Goal: Task Accomplishment & Management: Use online tool/utility

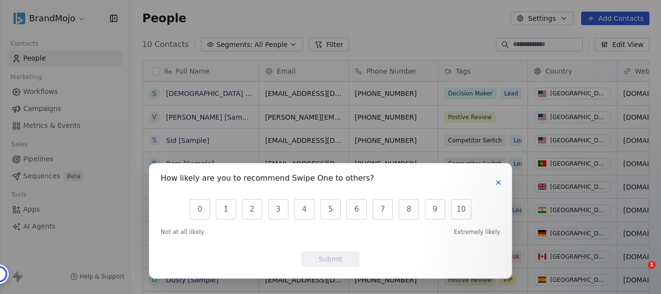
click at [498, 183] on icon "button" at bounding box center [499, 183] width 4 height 4
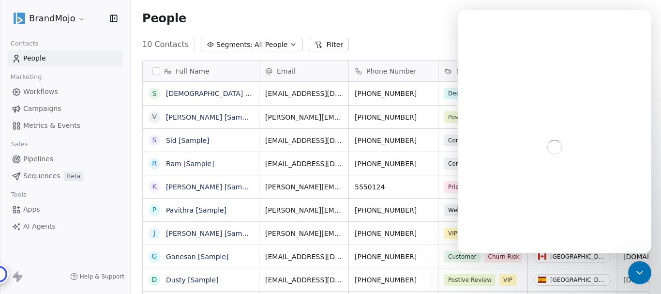
click at [78, 16] on html "BrandMojo Contacts People Marketing Workflows Campaigns Metrics & Events Sales …" at bounding box center [330, 147] width 661 height 294
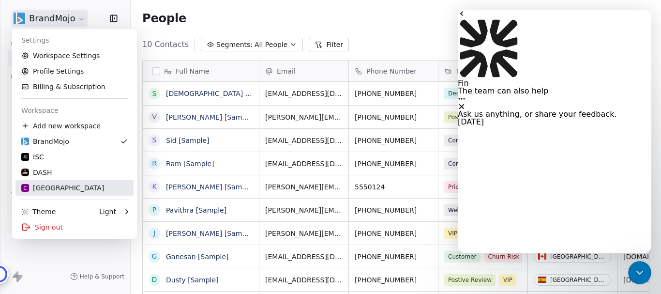
scroll to position [1, 0]
click at [56, 192] on div "C Chitrakoota School" at bounding box center [62, 188] width 83 height 10
click at [0, 0] on div at bounding box center [0, 0] width 0 height 0
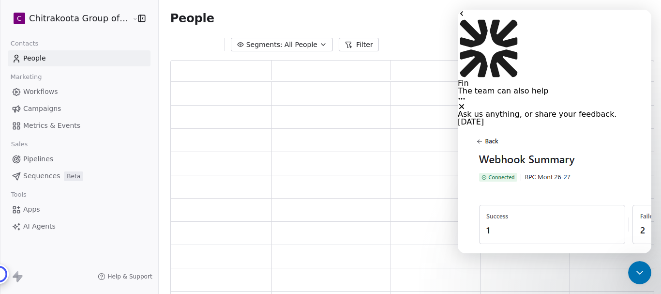
scroll to position [228, 477]
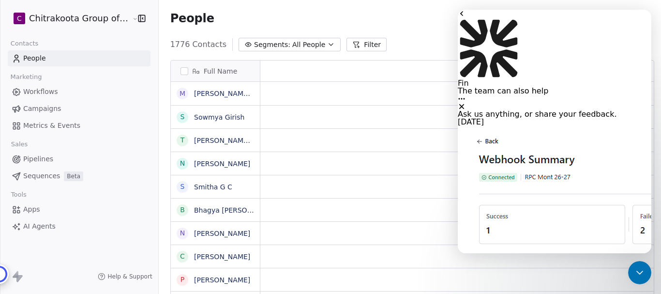
click at [466, 103] on icon "Close" at bounding box center [462, 107] width 8 height 8
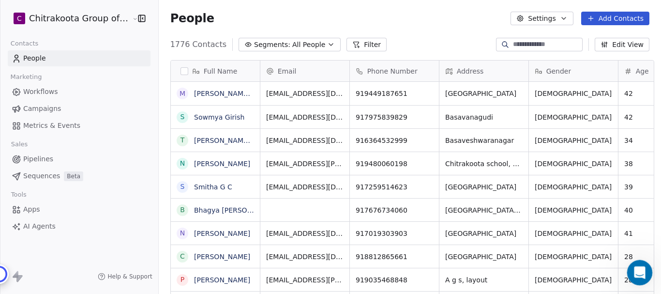
scroll to position [1939, 0]
click at [635, 266] on icon "Open Intercom Messenger" at bounding box center [639, 271] width 16 height 16
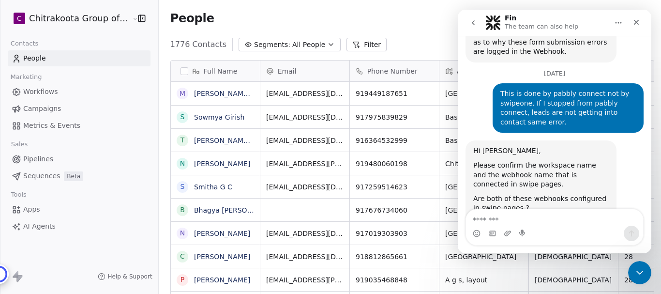
click at [521, 213] on img "Mrinal says…" at bounding box center [538, 241] width 130 height 56
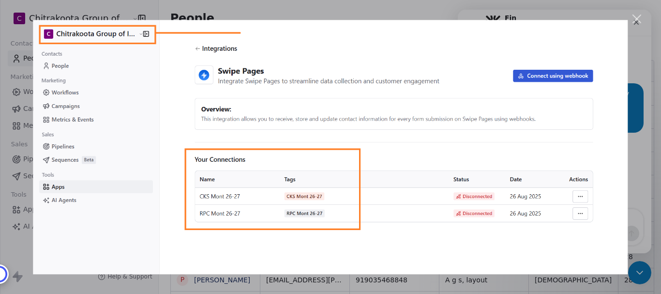
scroll to position [0, 0]
click at [638, 20] on div "Close" at bounding box center [637, 19] width 9 height 9
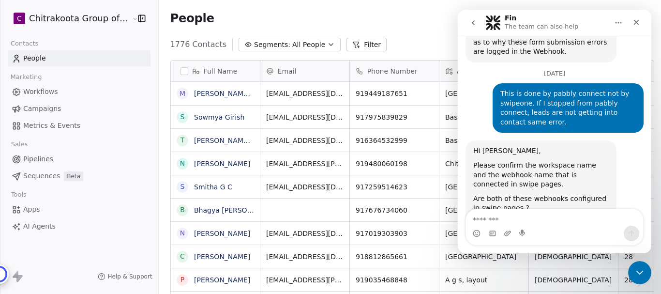
click at [34, 210] on span "Apps" at bounding box center [31, 209] width 17 height 10
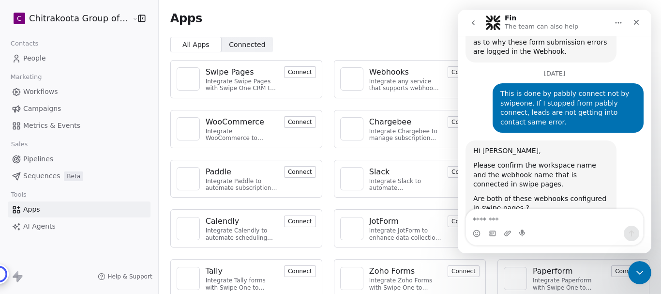
click at [95, 15] on html "C Chitrakoota Group of Institutions Contacts People Marketing Workflows Campaig…" at bounding box center [330, 147] width 661 height 294
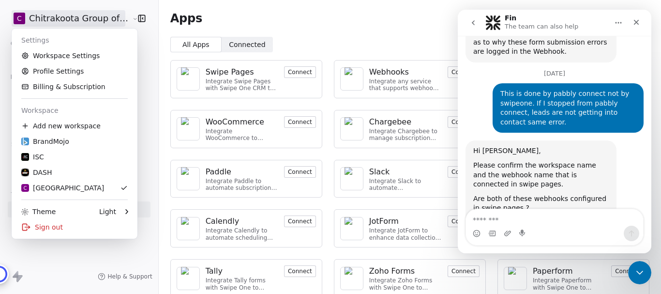
click at [329, 11] on html "C Chitrakoota Group of Institutions Contacts People Marketing Workflows Campaig…" at bounding box center [330, 147] width 661 height 294
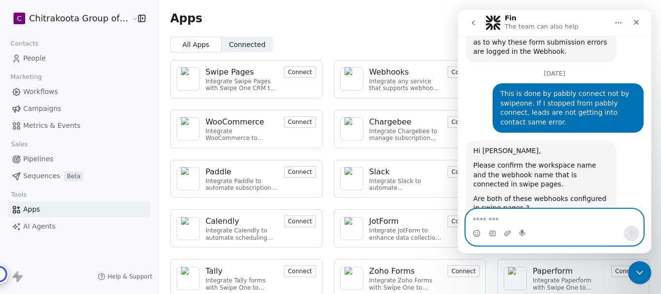
click at [496, 220] on textarea "Message…" at bounding box center [554, 217] width 177 height 16
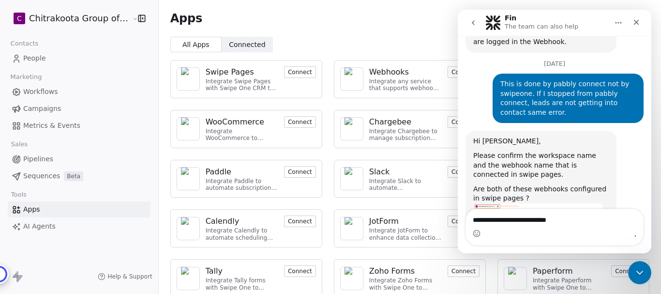
click at [247, 73] on div "Swipe Pages" at bounding box center [242, 72] width 73 height 12
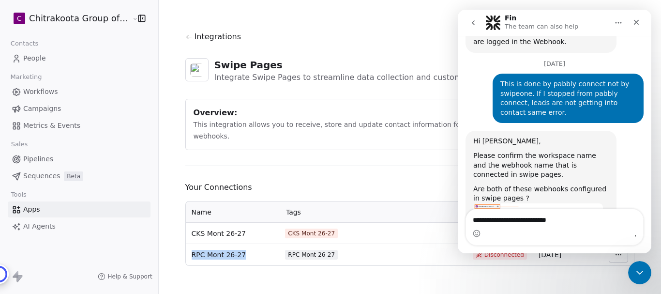
drag, startPoint x: 189, startPoint y: 244, endPoint x: 260, endPoint y: 255, distance: 71.9
click at [242, 250] on div "RPC Mont 26-27" at bounding box center [233, 255] width 82 height 10
copy span "RPC Mont 26-27"
click at [513, 226] on div "Intercom messenger" at bounding box center [554, 233] width 177 height 15
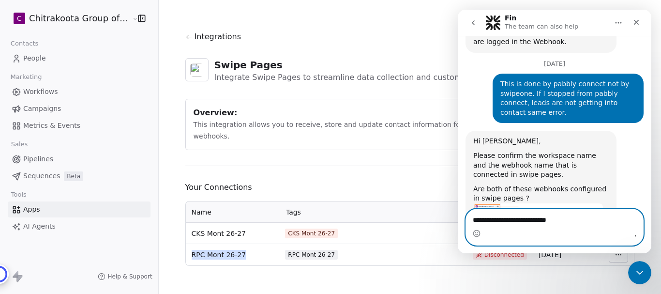
click at [510, 219] on textarea "**********" at bounding box center [554, 222] width 177 height 26
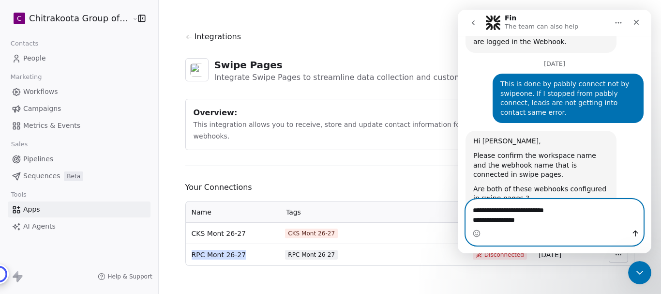
paste textarea "**********"
type textarea "**********"
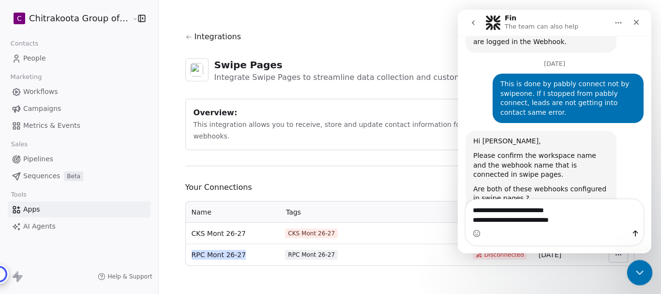
click at [650, 269] on html at bounding box center [638, 270] width 23 height 23
click at [641, 270] on icon "Close Intercom Messenger" at bounding box center [639, 271] width 12 height 12
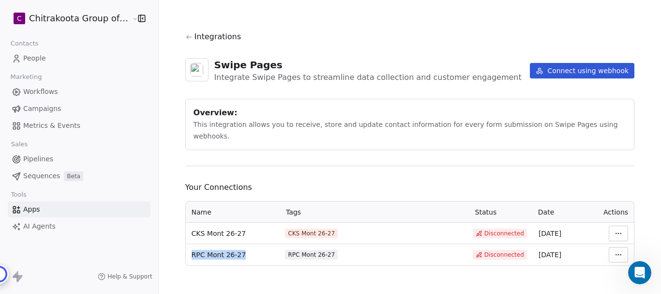
click at [615, 247] on html "C Chitrakoota Group of Institutions Contacts People Marketing Workflows Campaig…" at bounding box center [330, 147] width 661 height 294
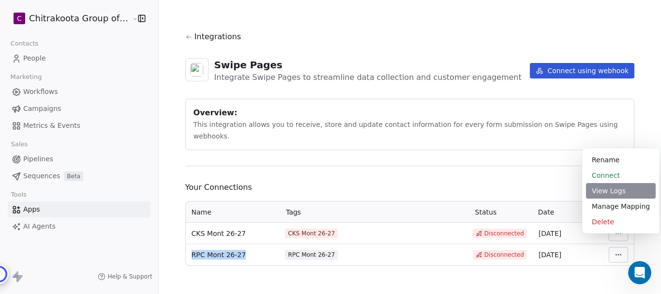
click at [608, 189] on div "View Logs" at bounding box center [621, 190] width 70 height 15
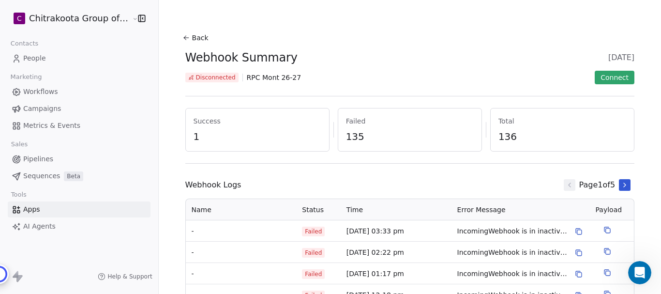
click at [193, 39] on button "Back" at bounding box center [196, 37] width 31 height 17
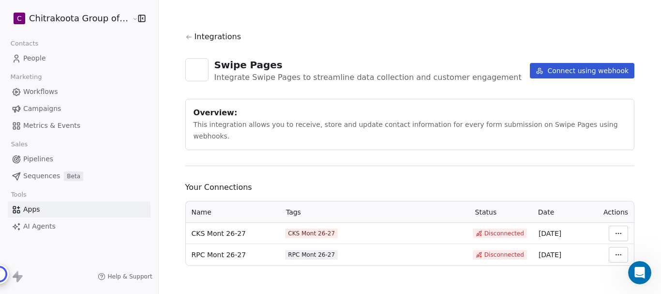
click at [619, 223] on html "C Chitrakoota Group of Institutions Contacts People Marketing Workflows Campaig…" at bounding box center [330, 147] width 661 height 294
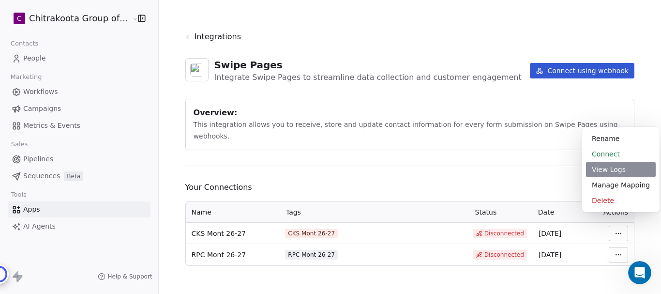
click at [605, 170] on div "View Logs" at bounding box center [621, 169] width 70 height 15
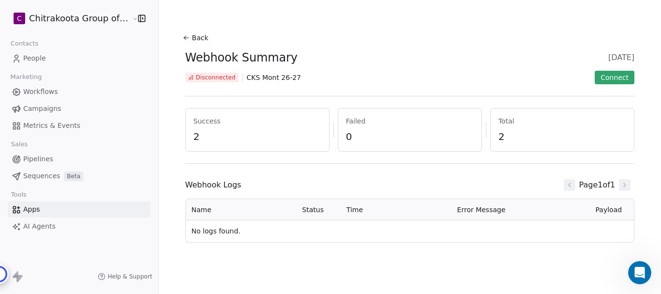
click at [197, 35] on button "Back" at bounding box center [196, 37] width 31 height 17
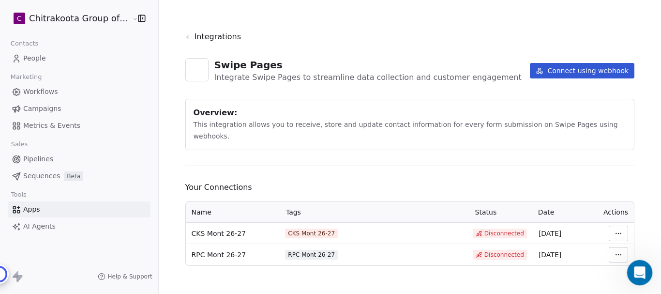
click at [640, 268] on icon "Open Intercom Messenger" at bounding box center [639, 271] width 16 height 16
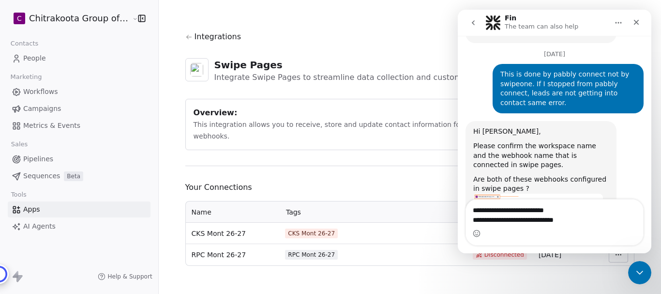
scroll to position [1968, 0]
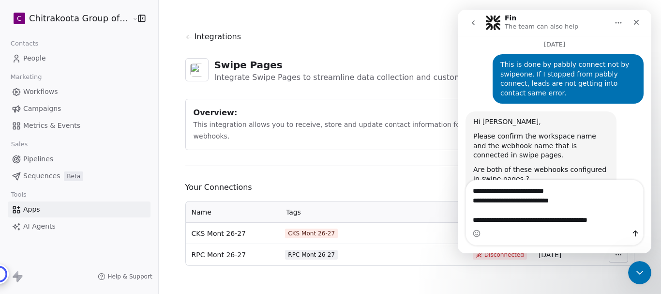
click at [458, 10] on span "**********" at bounding box center [458, 10] width 0 height 0
type textarea "**********"
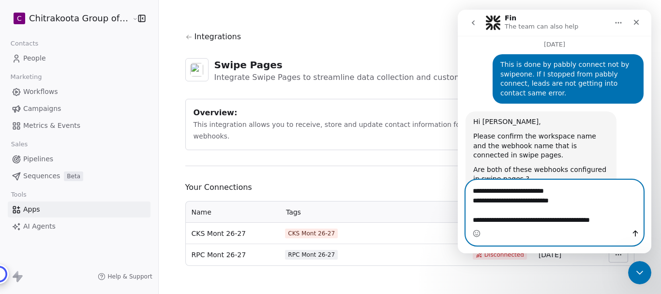
click at [632, 235] on icon "Send a message…" at bounding box center [636, 233] width 8 height 8
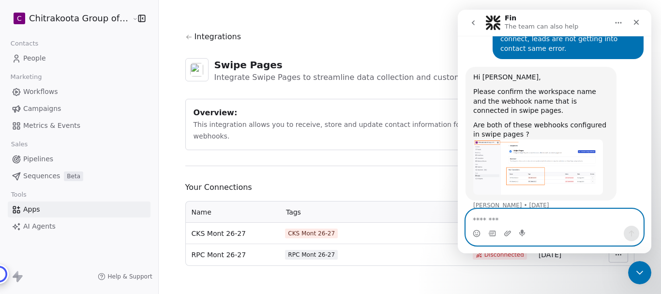
scroll to position [2014, 0]
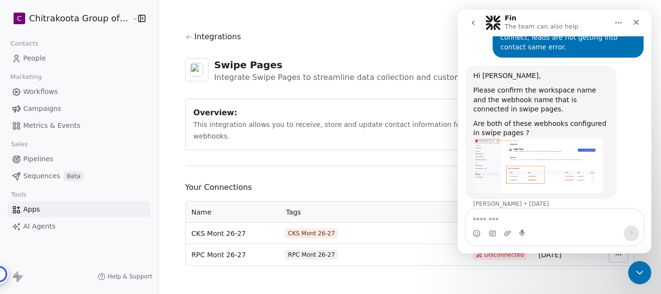
click at [528, 235] on div "Workspace: Chitrakoota School Connection Name: RPC Mont 26-27" at bounding box center [568, 244] width 136 height 19
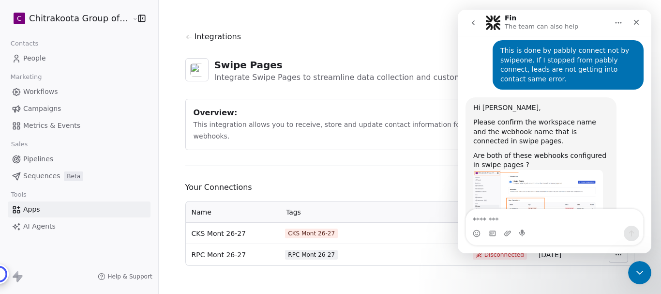
scroll to position [1965, 0]
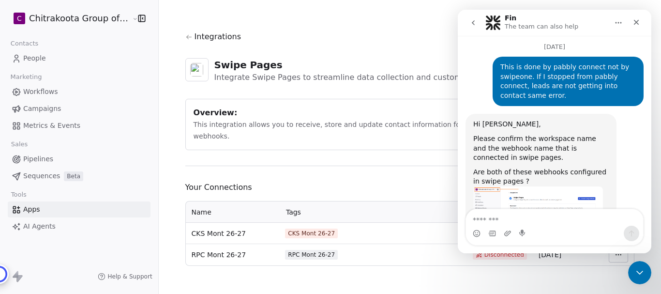
click at [537, 186] on img "Mrinal says…" at bounding box center [538, 214] width 130 height 56
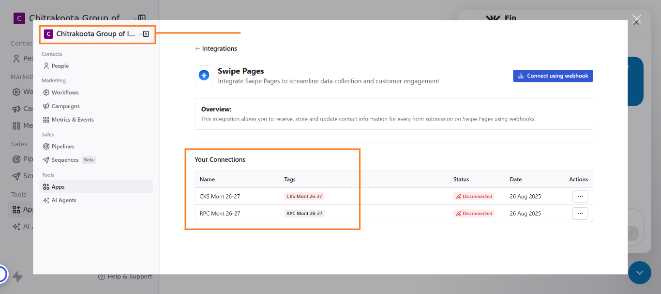
scroll to position [0, 0]
click at [632, 140] on div "Intercom messenger" at bounding box center [330, 147] width 661 height 294
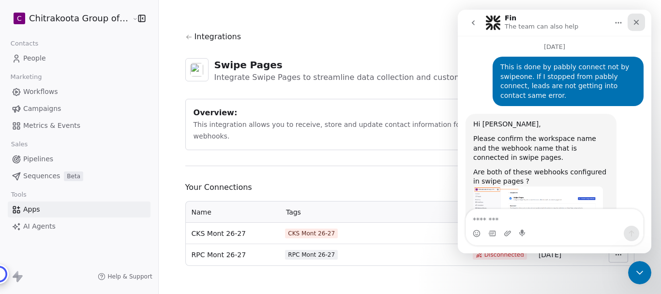
click at [639, 21] on icon "Close" at bounding box center [637, 22] width 8 height 8
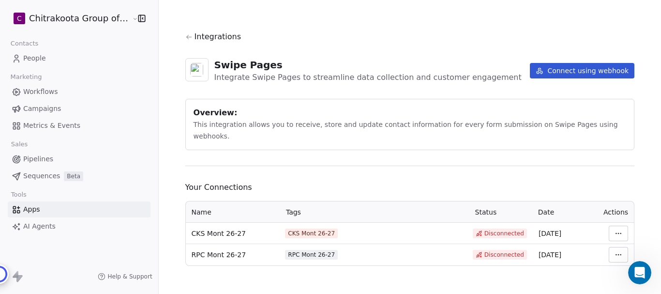
click at [190, 37] on div "Integrations" at bounding box center [410, 37] width 450 height 12
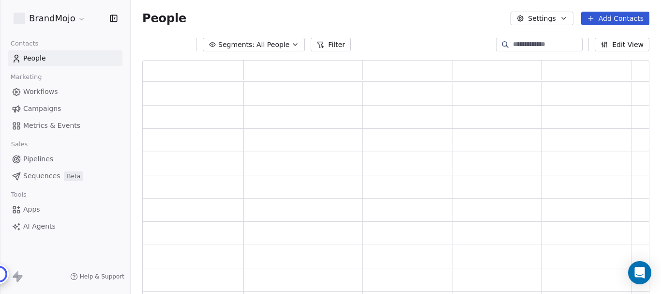
click at [65, 18] on html "BrandMojo Contacts People Marketing Workflows Campaigns Metrics & Events Sales …" at bounding box center [330, 147] width 661 height 294
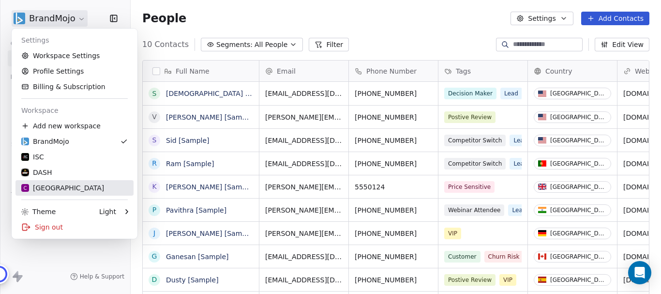
click at [75, 190] on div "C Chitrakoota School" at bounding box center [62, 188] width 83 height 10
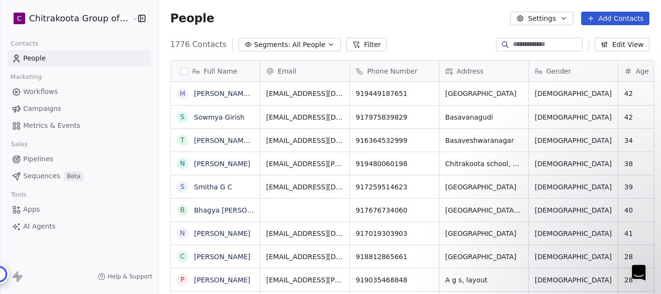
scroll to position [2068, 0]
type textarea "*********"
